Goal: Task Accomplishment & Management: Manage account settings

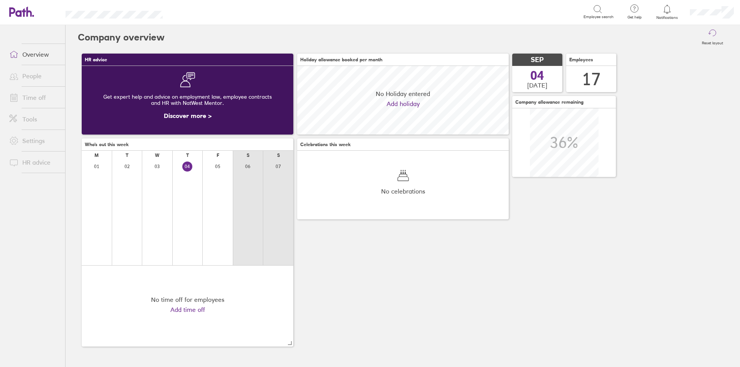
scroll to position [69, 212]
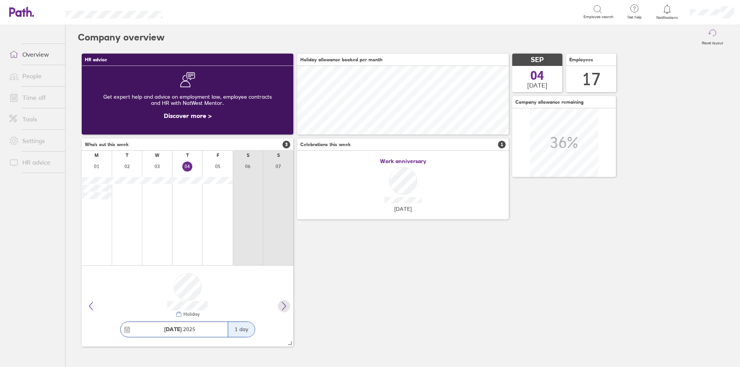
click at [283, 308] on icon at bounding box center [283, 305] width 9 height 9
click at [39, 97] on link "Time off" at bounding box center [34, 97] width 62 height 15
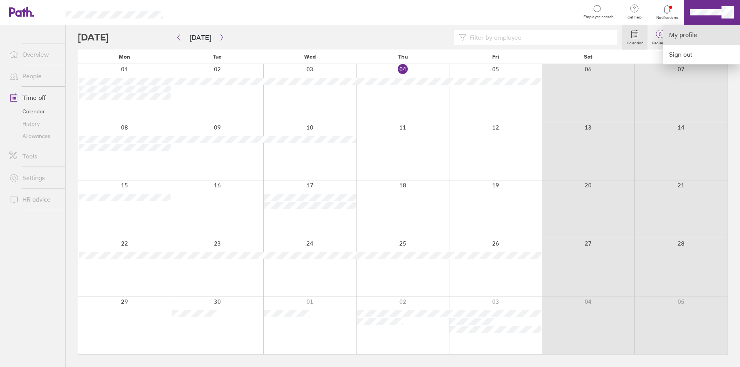
click at [699, 30] on link "My profile" at bounding box center [701, 35] width 77 height 20
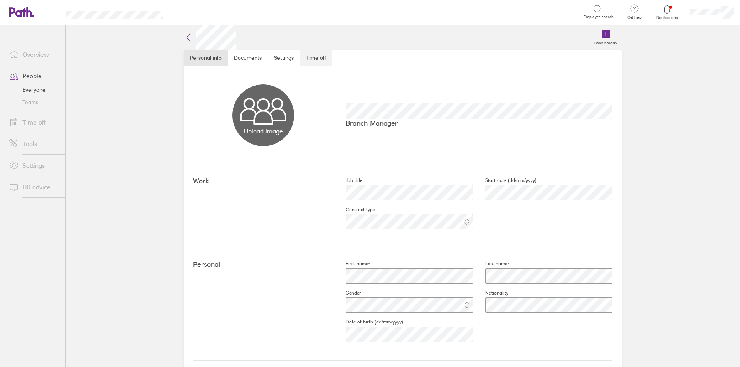
click at [308, 57] on link "Time off" at bounding box center [316, 57] width 32 height 15
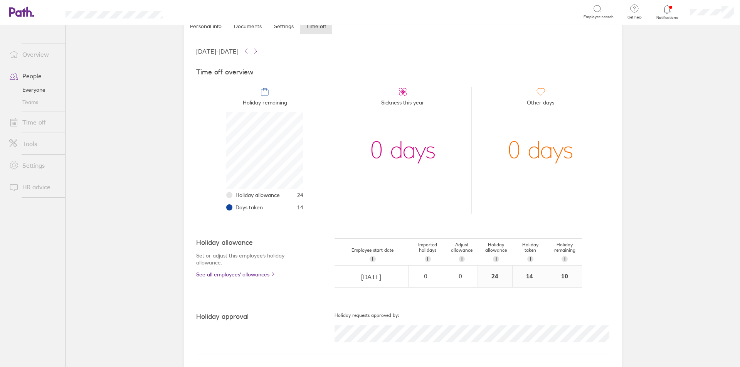
scroll to position [31, 0]
